Goal: Task Accomplishment & Management: Manage account settings

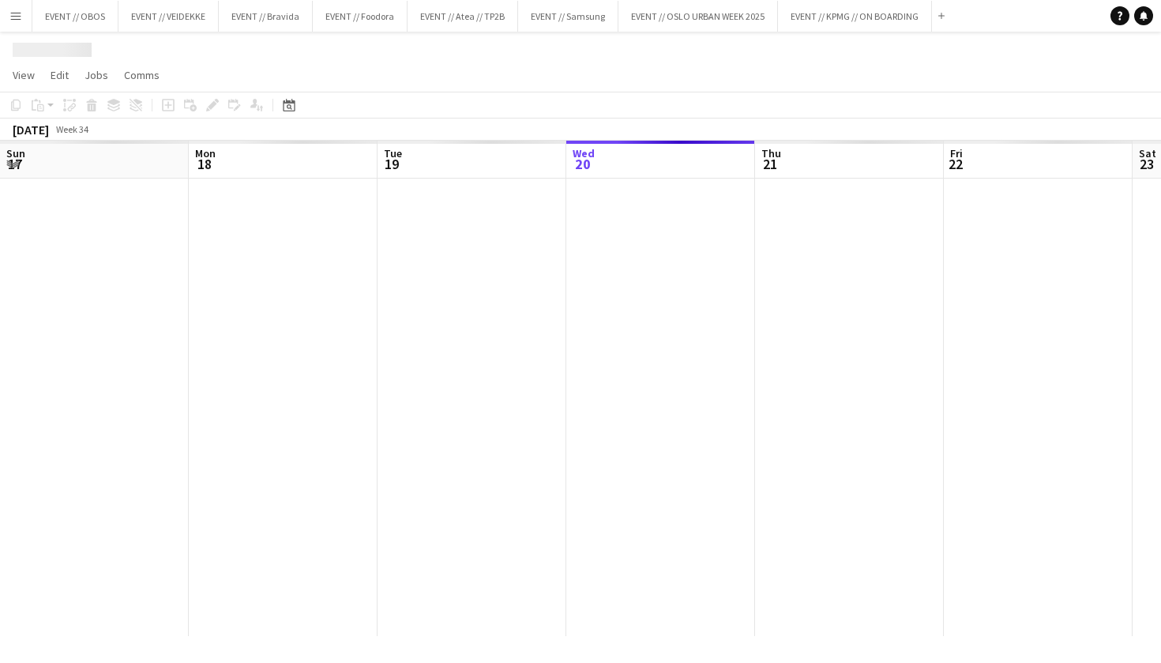
scroll to position [0, 378]
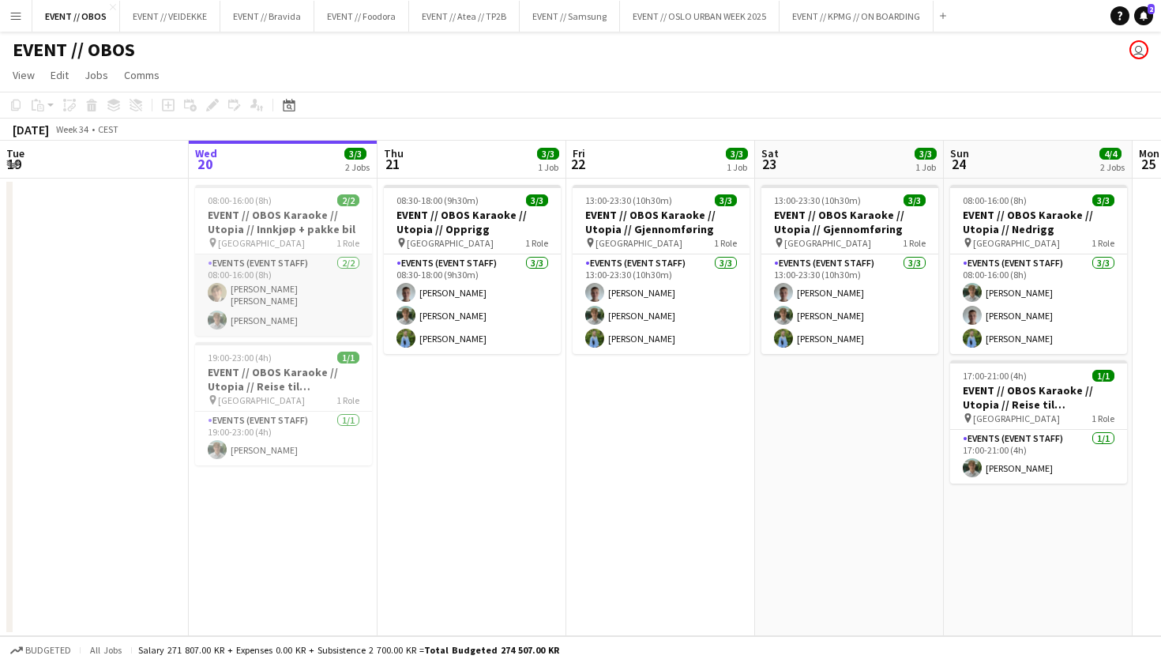
click at [312, 294] on app-card-role "Events (Event Staff) 2/2 08:00-16:00 (8h) Bastian Solem Oscar Markey" at bounding box center [283, 294] width 177 height 81
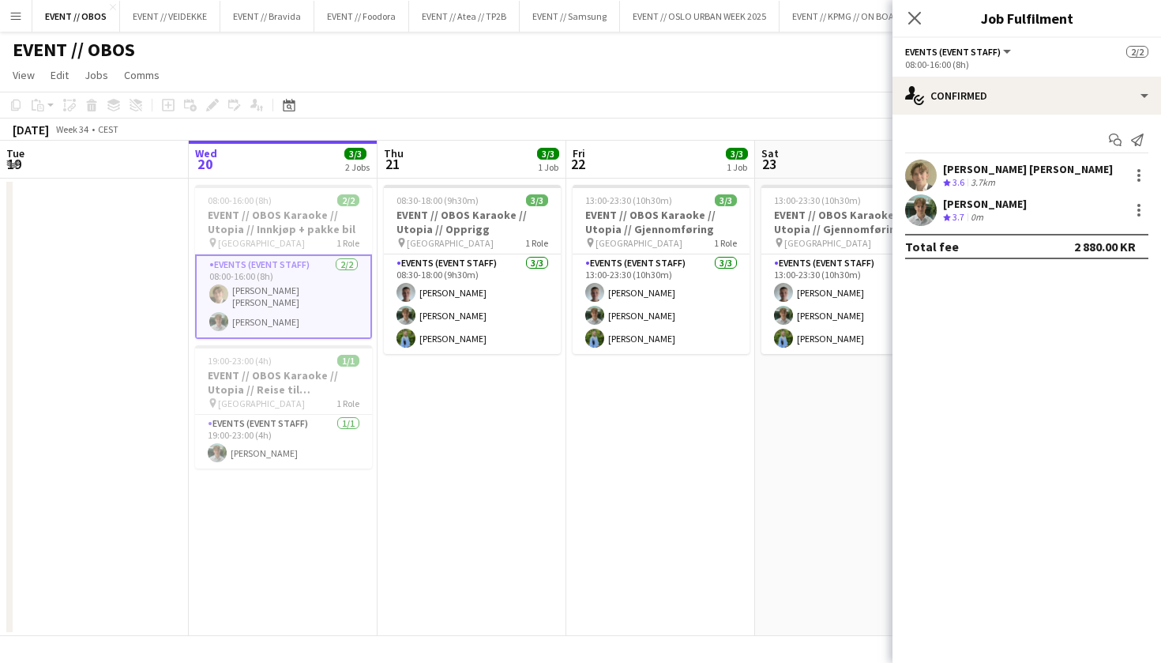
click at [903, 208] on div "Oscar Markey Crew rating 3.7 0m" at bounding box center [1026, 210] width 269 height 32
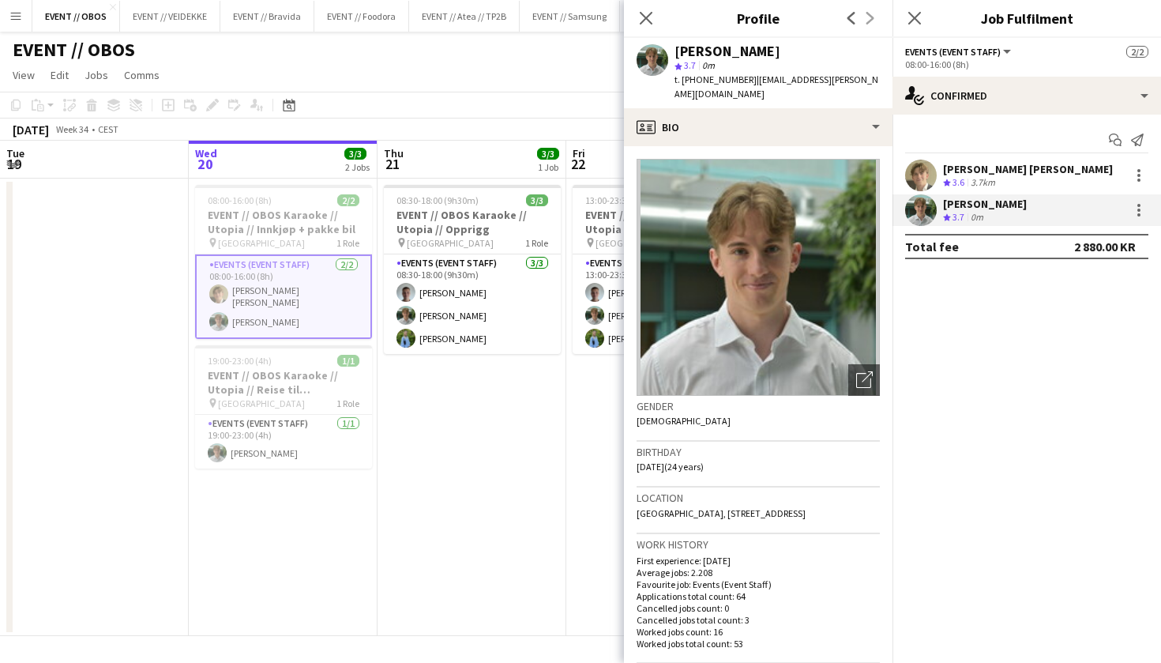
click at [919, 175] on app-user-avatar at bounding box center [921, 176] width 32 height 32
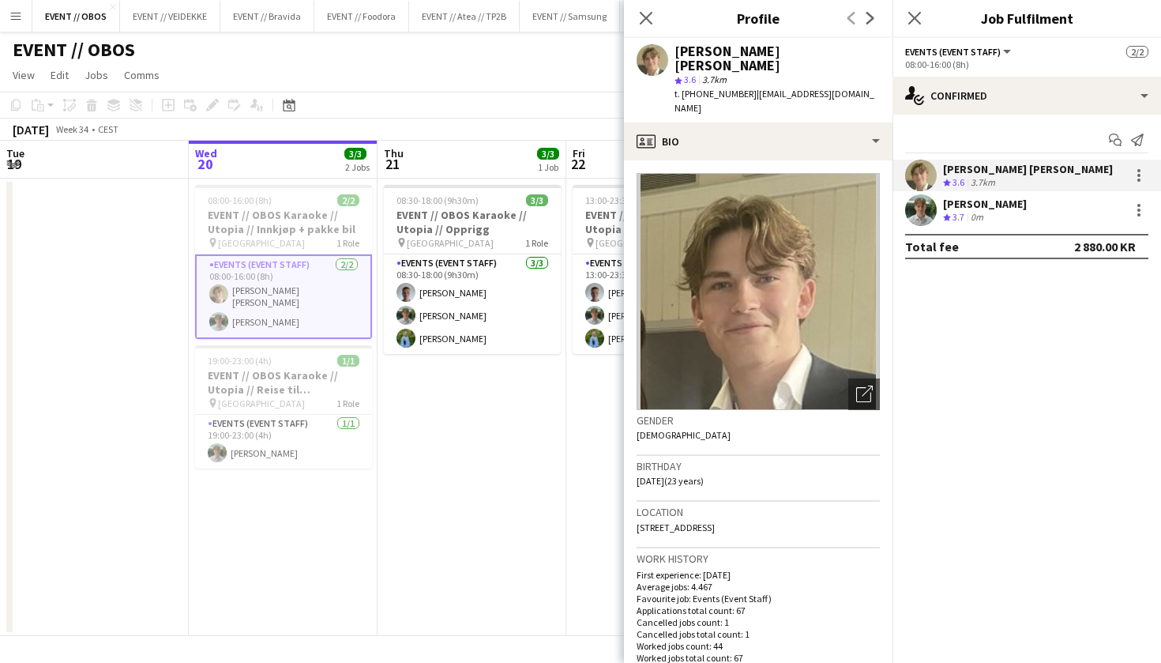
click at [477, 101] on app-toolbar "Copy Paste Paste Command V Paste with crew Command Shift V Paste linked Job Del…" at bounding box center [580, 105] width 1161 height 27
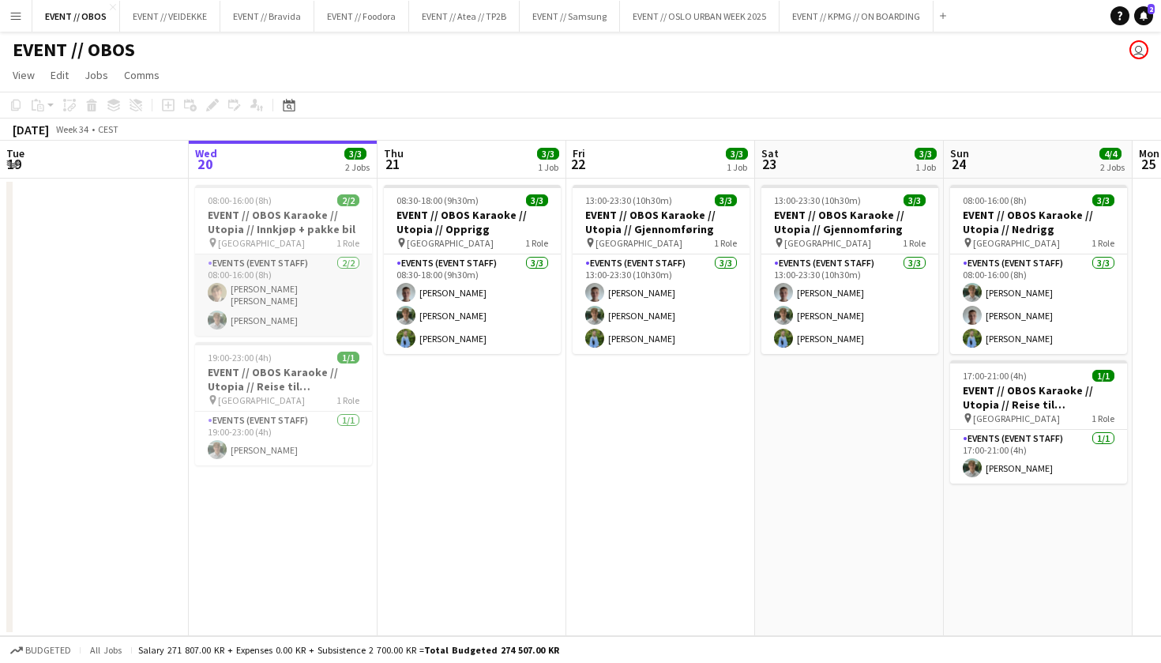
click at [305, 328] on app-card-role "Events (Event Staff) 2/2 08:00-16:00 (8h) Bastian Solem Oscar Markey" at bounding box center [283, 294] width 177 height 81
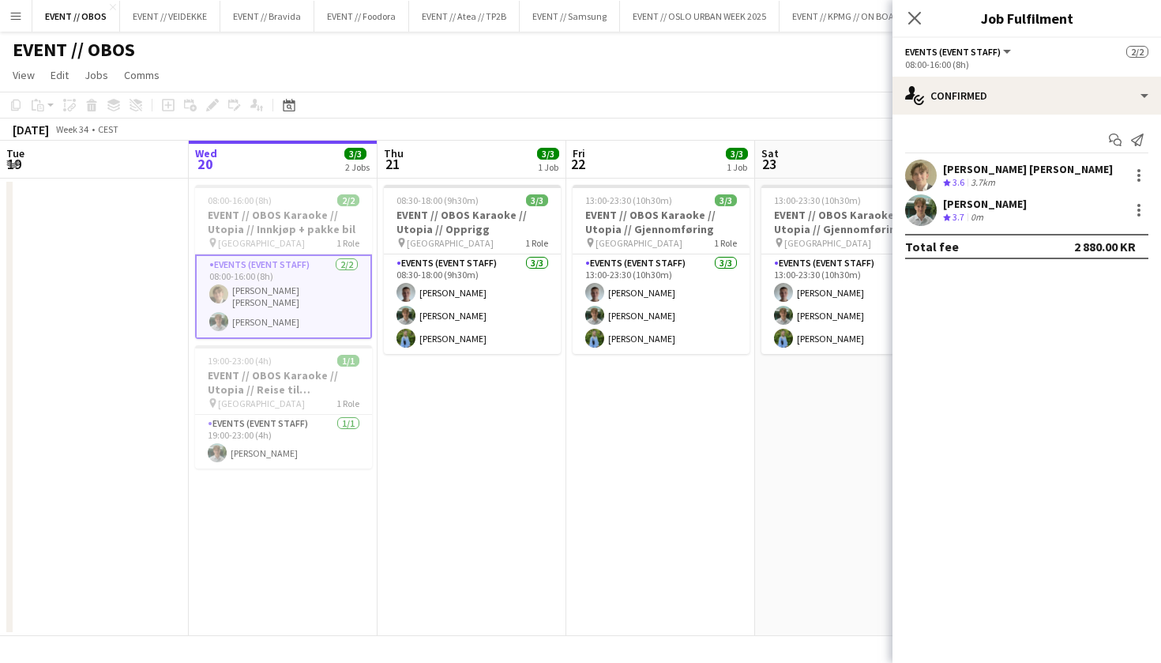
click at [926, 201] on app-user-avatar at bounding box center [921, 210] width 32 height 32
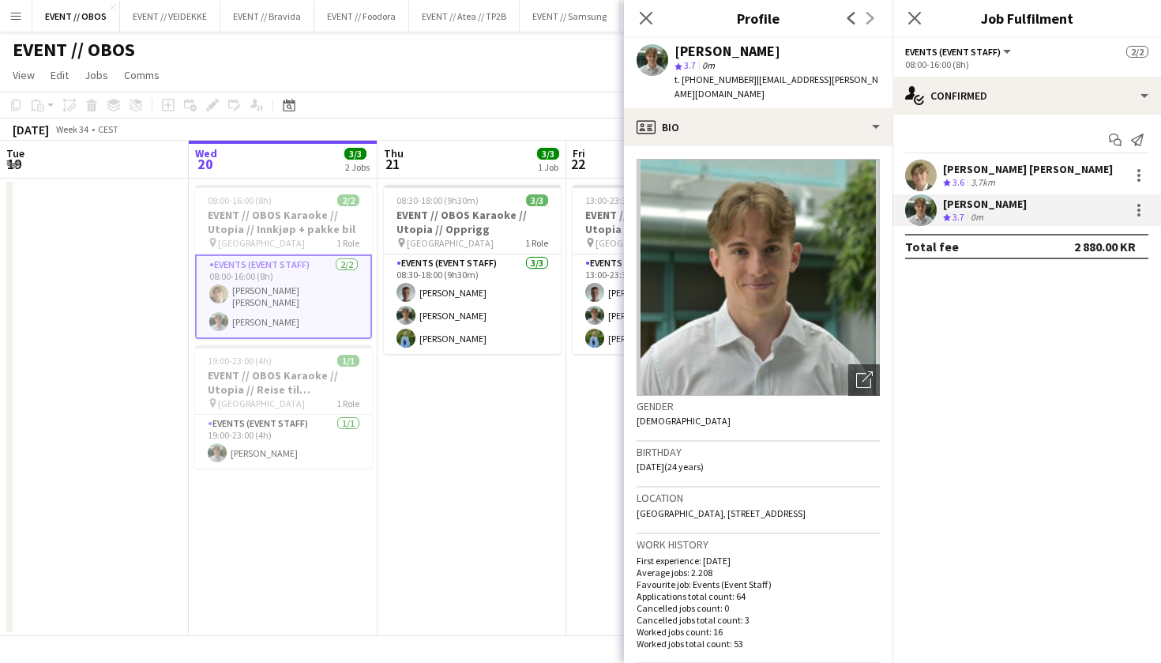
click at [389, 106] on app-toolbar "Copy Paste Paste Command V Paste with crew Command Shift V Paste linked Job Del…" at bounding box center [580, 105] width 1161 height 27
